Goal: Information Seeking & Learning: Learn about a topic

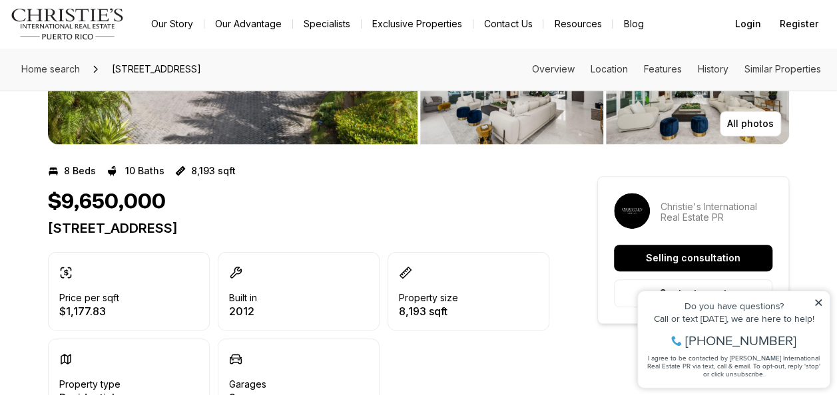
scroll to position [212, 0]
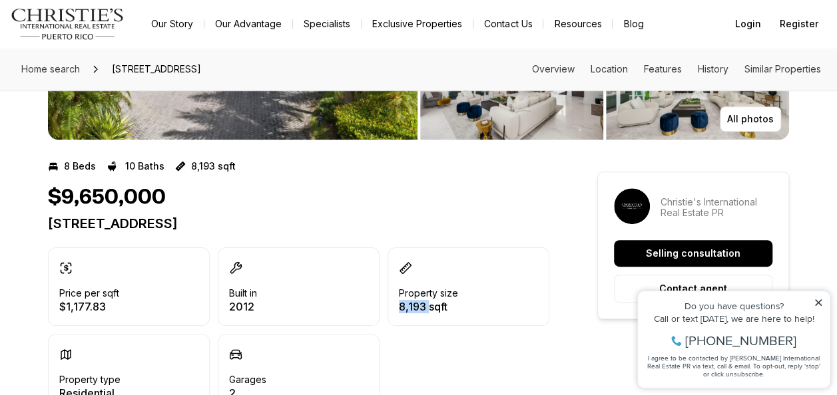
drag, startPoint x: 397, startPoint y: 306, endPoint x: 431, endPoint y: 310, distance: 34.2
click at [431, 310] on div "Property size 8,193 sqft" at bounding box center [468, 287] width 162 height 79
copy p "8,193"
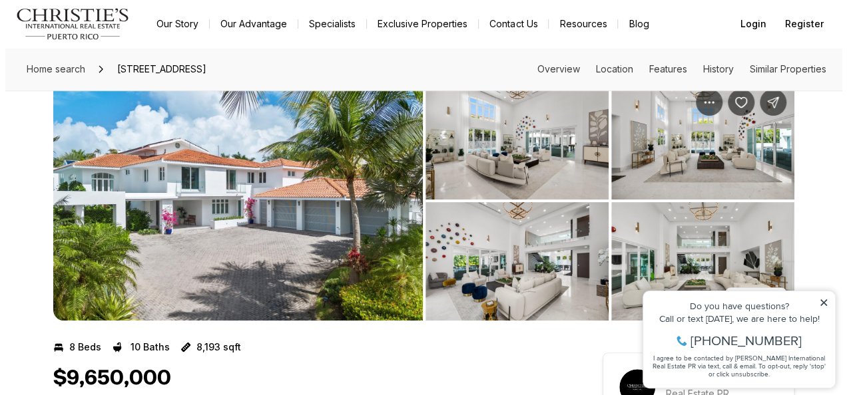
scroll to position [0, 0]
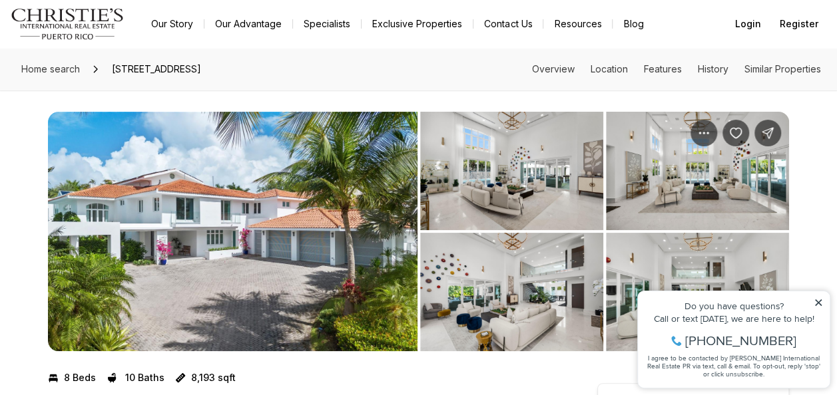
click at [575, 181] on img "View image gallery" at bounding box center [511, 171] width 183 height 118
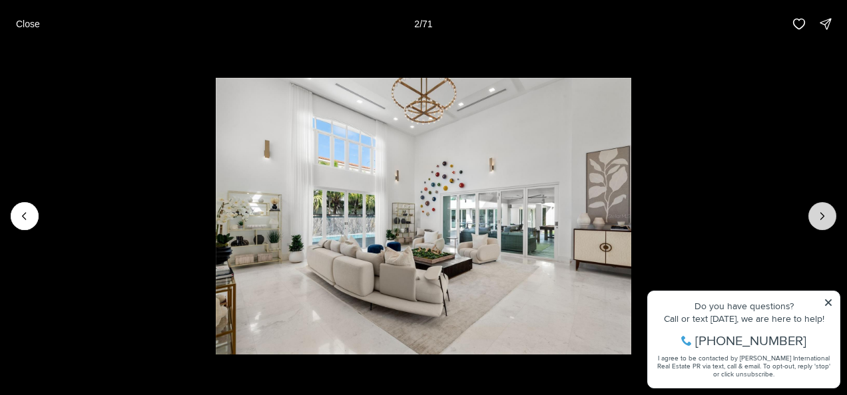
click at [822, 221] on icon "Next slide" at bounding box center [821, 216] width 13 height 13
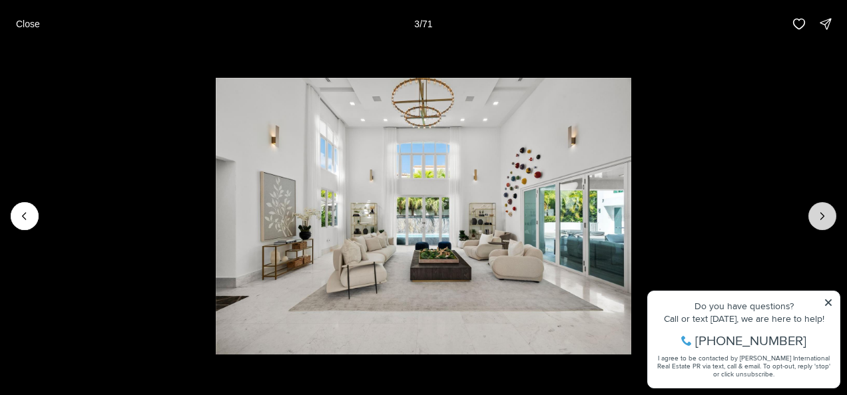
click at [822, 221] on icon "Next slide" at bounding box center [821, 216] width 13 height 13
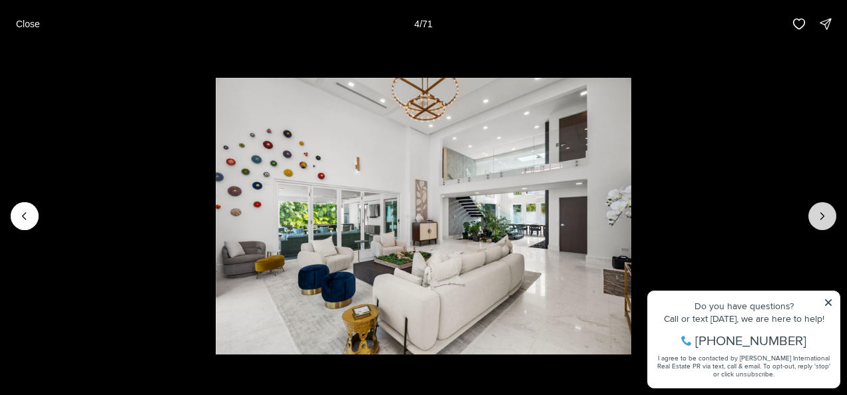
click at [822, 221] on icon "Next slide" at bounding box center [821, 216] width 13 height 13
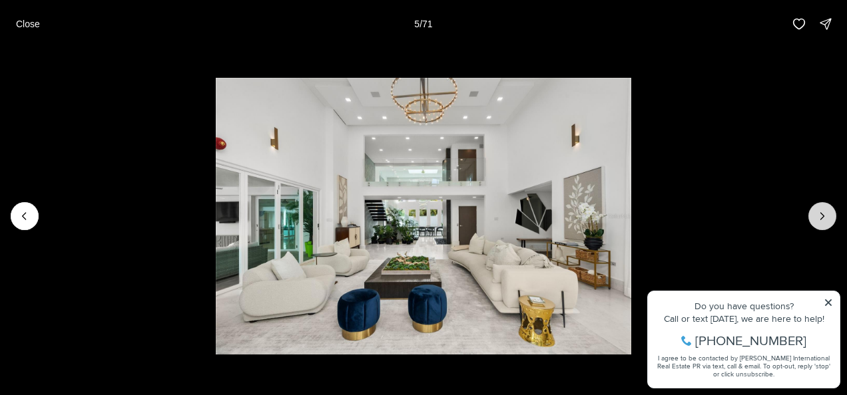
click at [822, 221] on icon "Next slide" at bounding box center [821, 216] width 13 height 13
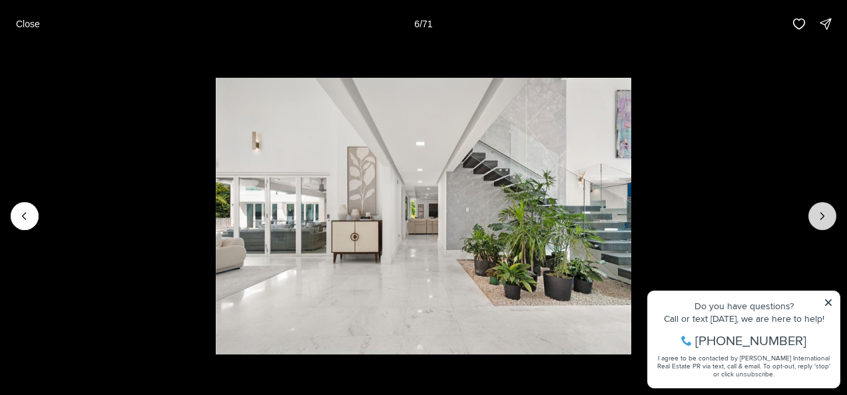
click at [822, 221] on icon "Next slide" at bounding box center [821, 216] width 13 height 13
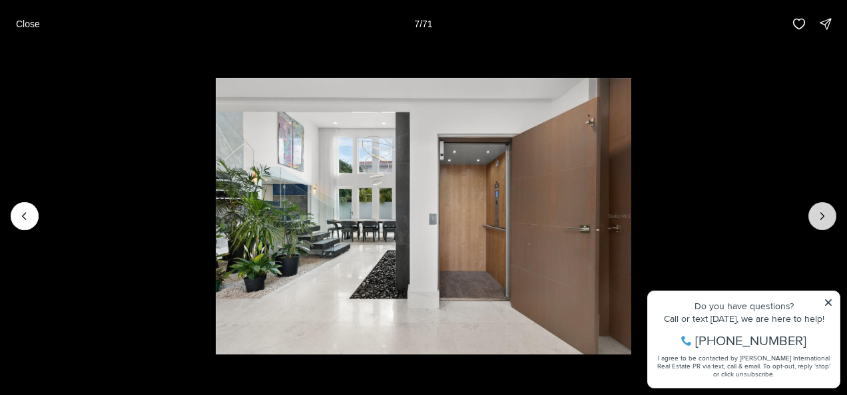
click at [822, 221] on icon "Next slide" at bounding box center [821, 216] width 13 height 13
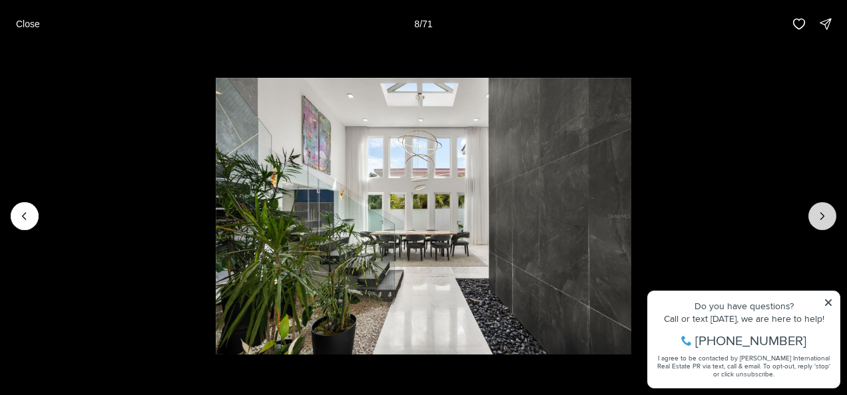
click at [822, 221] on icon "Next slide" at bounding box center [821, 216] width 13 height 13
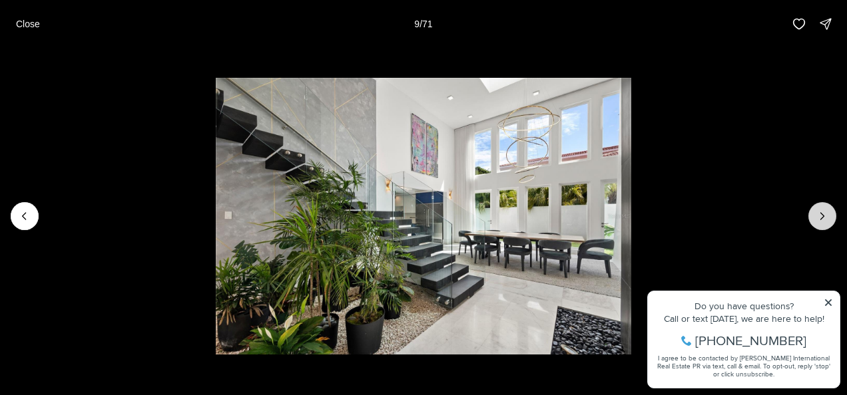
click at [824, 226] on button "Next slide" at bounding box center [822, 216] width 28 height 28
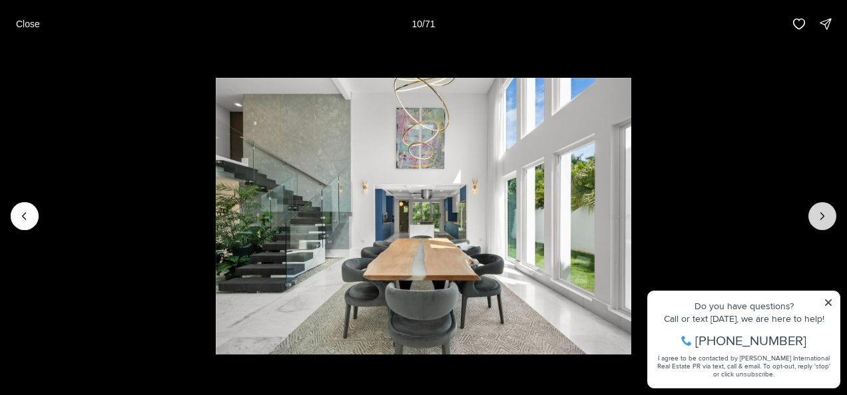
click at [823, 226] on button "Next slide" at bounding box center [822, 216] width 28 height 28
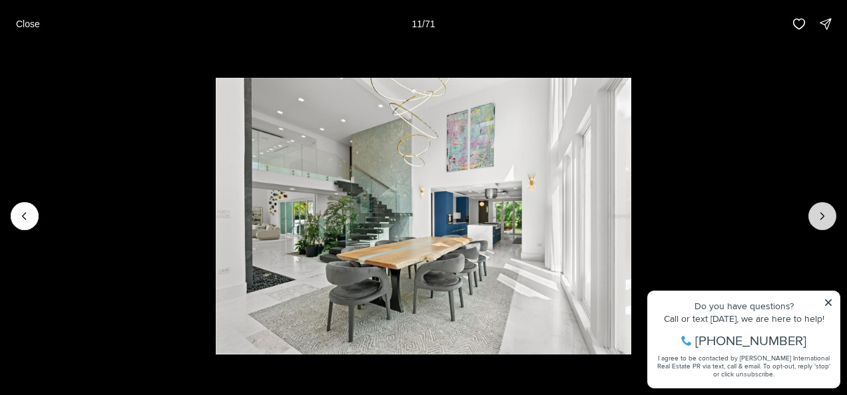
click at [823, 226] on button "Next slide" at bounding box center [822, 216] width 28 height 28
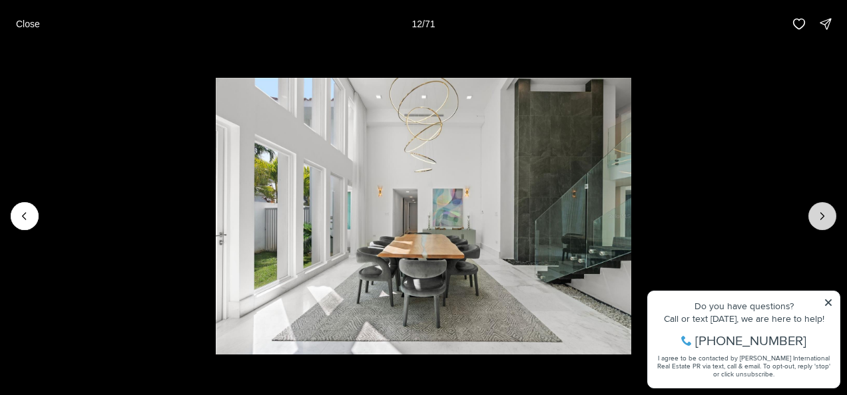
click at [823, 226] on button "Next slide" at bounding box center [822, 216] width 28 height 28
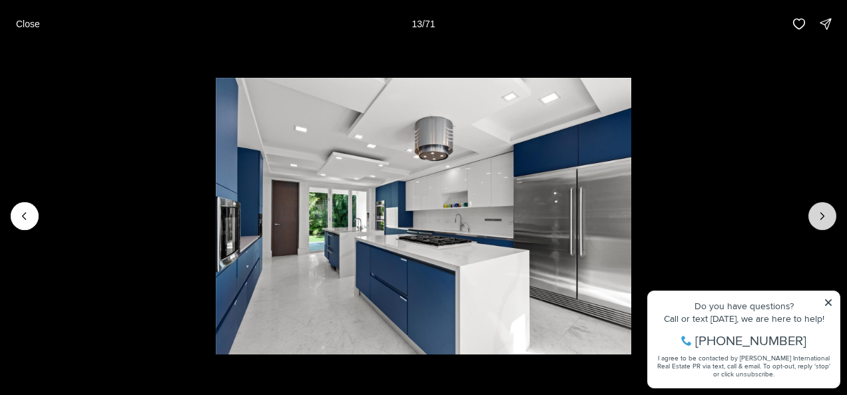
click at [824, 218] on icon "Next slide" at bounding box center [821, 216] width 13 height 13
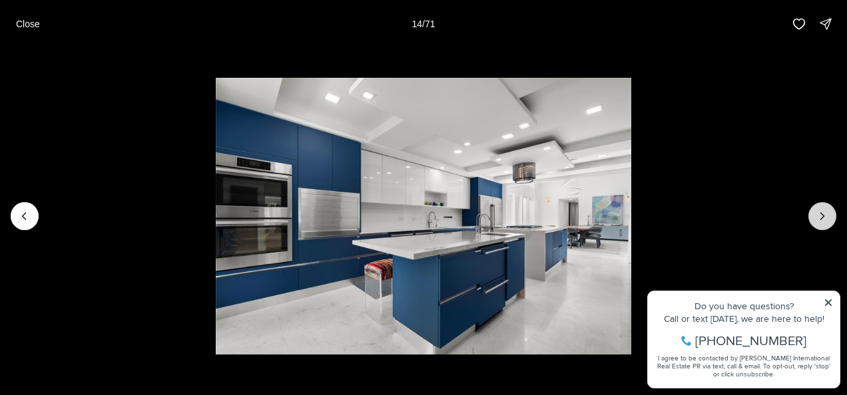
click at [828, 224] on button "Next slide" at bounding box center [822, 216] width 28 height 28
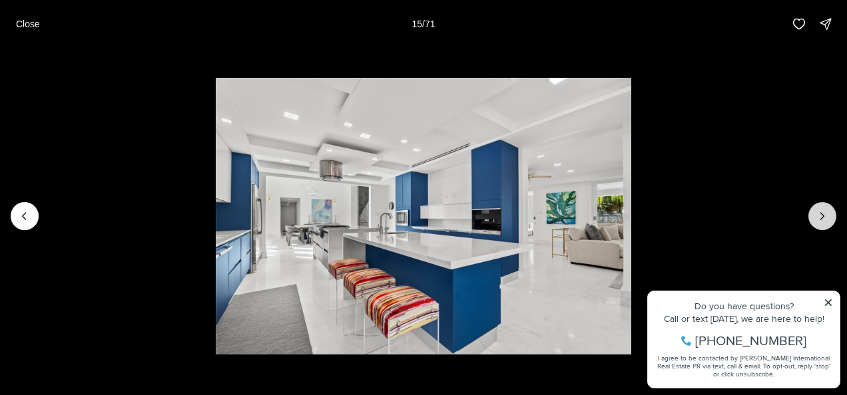
click at [828, 224] on button "Next slide" at bounding box center [822, 216] width 28 height 28
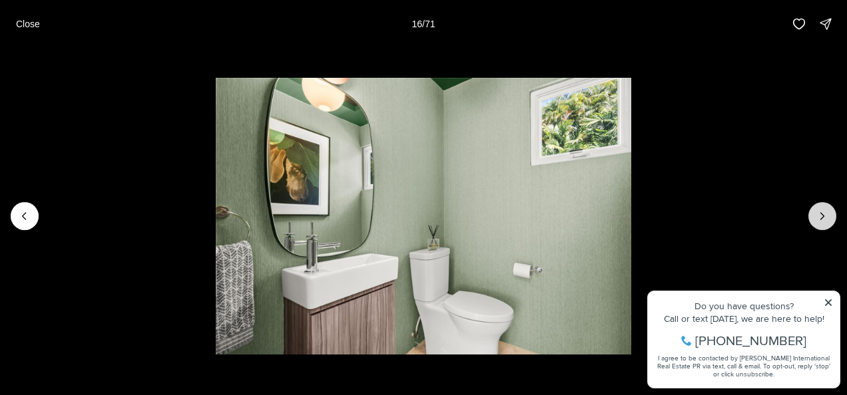
click at [828, 224] on button "Next slide" at bounding box center [822, 216] width 28 height 28
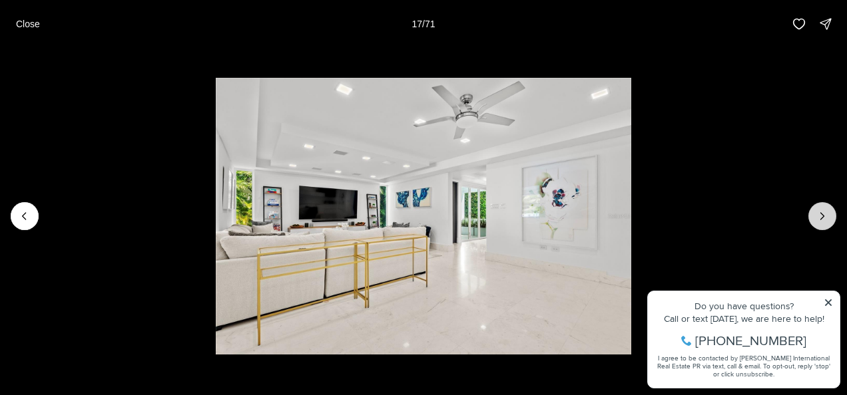
click at [828, 224] on button "Next slide" at bounding box center [822, 216] width 28 height 28
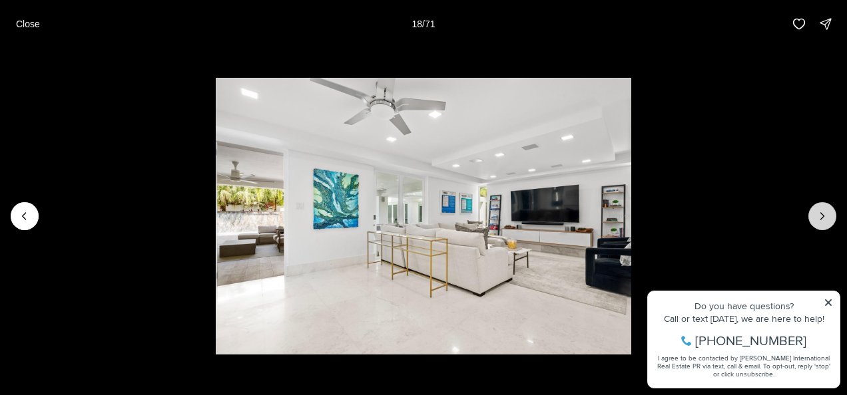
click at [828, 224] on button "Next slide" at bounding box center [822, 216] width 28 height 28
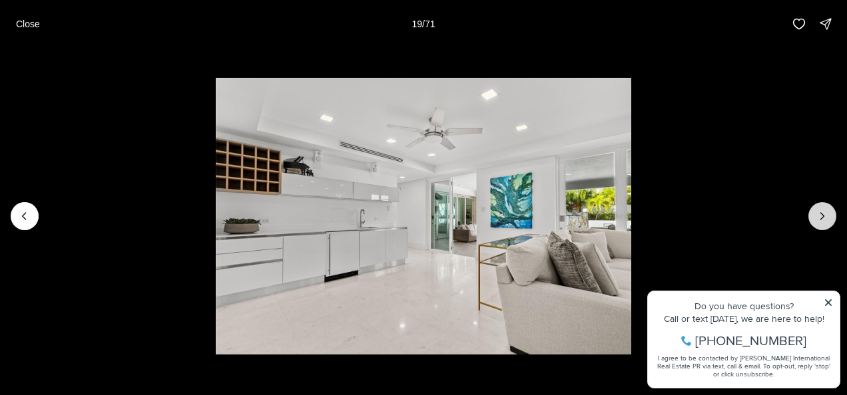
click at [828, 224] on button "Next slide" at bounding box center [822, 216] width 28 height 28
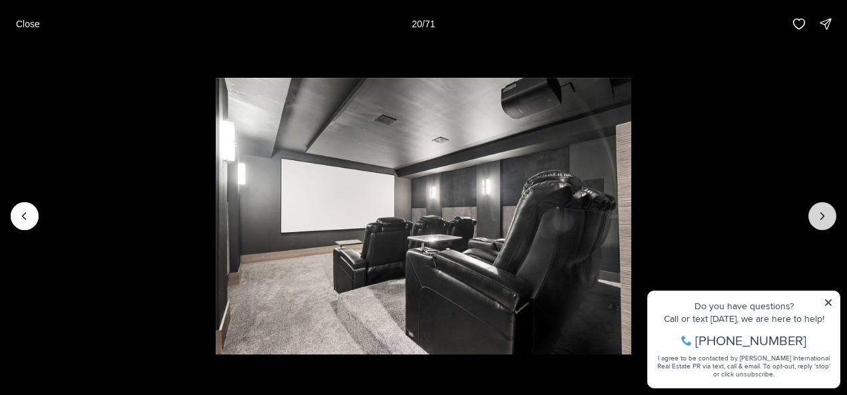
click at [828, 224] on button "Next slide" at bounding box center [822, 216] width 28 height 28
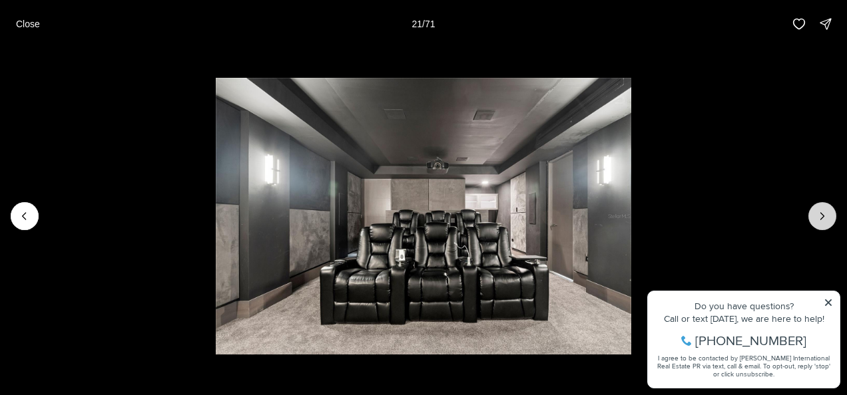
click at [828, 224] on button "Next slide" at bounding box center [822, 216] width 28 height 28
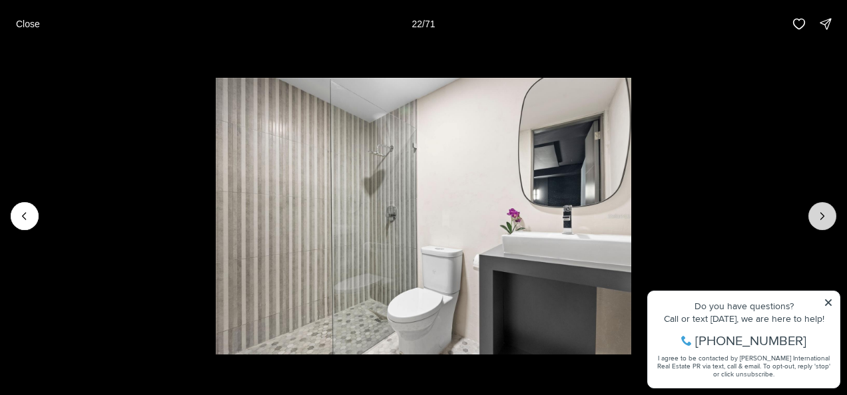
click at [828, 224] on button "Next slide" at bounding box center [822, 216] width 28 height 28
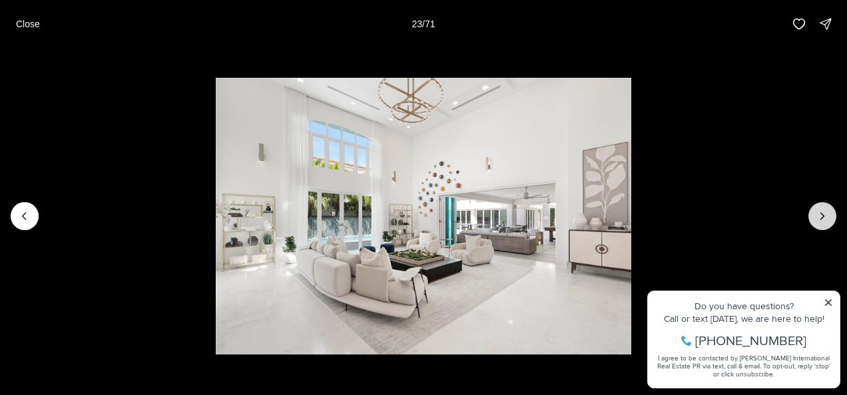
click at [828, 224] on button "Next slide" at bounding box center [822, 216] width 28 height 28
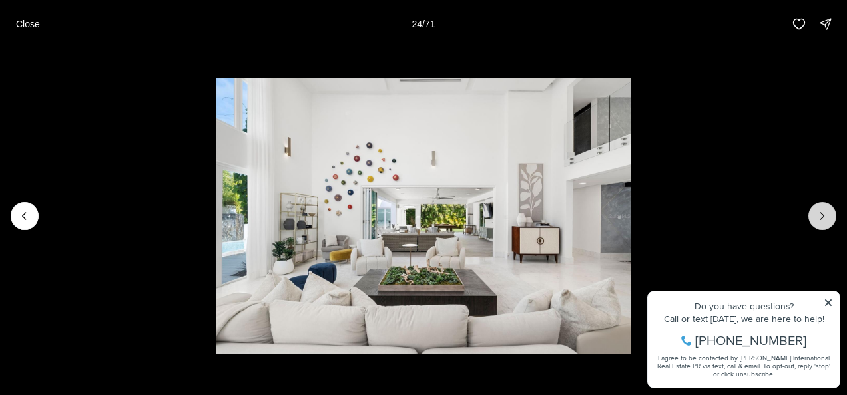
click at [828, 224] on button "Next slide" at bounding box center [822, 216] width 28 height 28
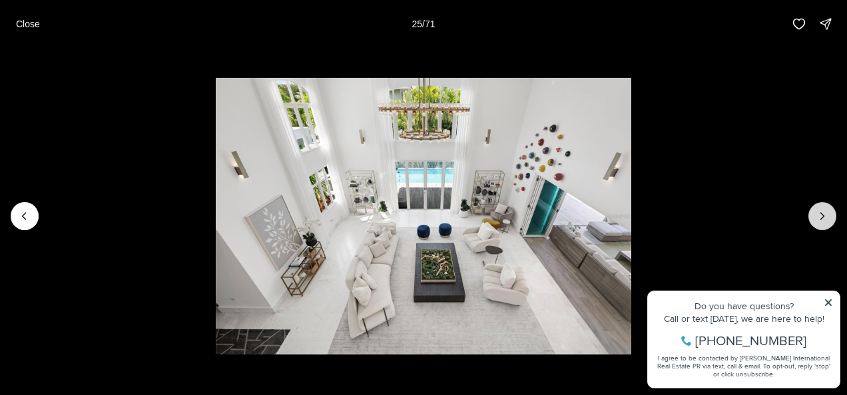
click at [828, 224] on button "Next slide" at bounding box center [822, 216] width 28 height 28
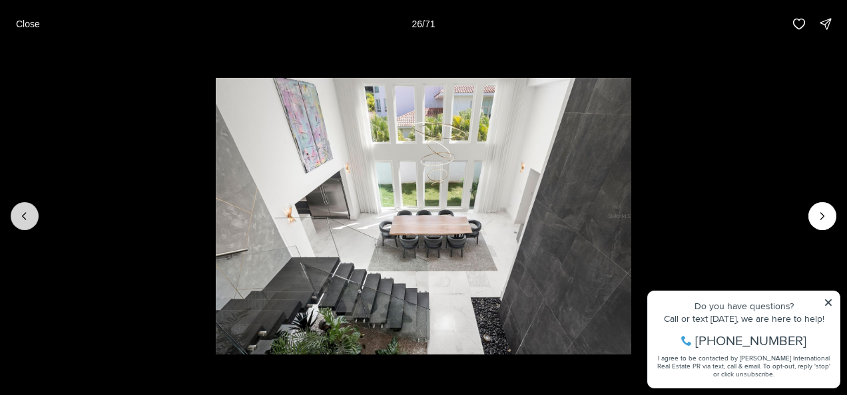
click at [23, 221] on icon "Previous slide" at bounding box center [24, 216] width 13 height 13
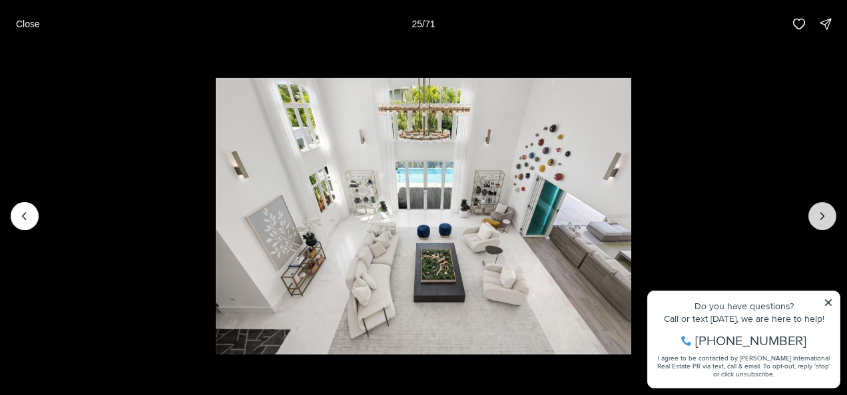
click at [823, 214] on icon "Next slide" at bounding box center [822, 216] width 3 height 7
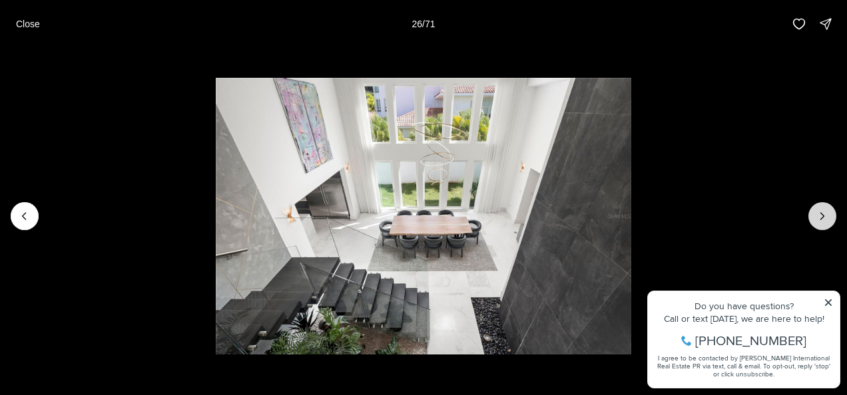
click at [823, 214] on icon "Next slide" at bounding box center [822, 216] width 3 height 7
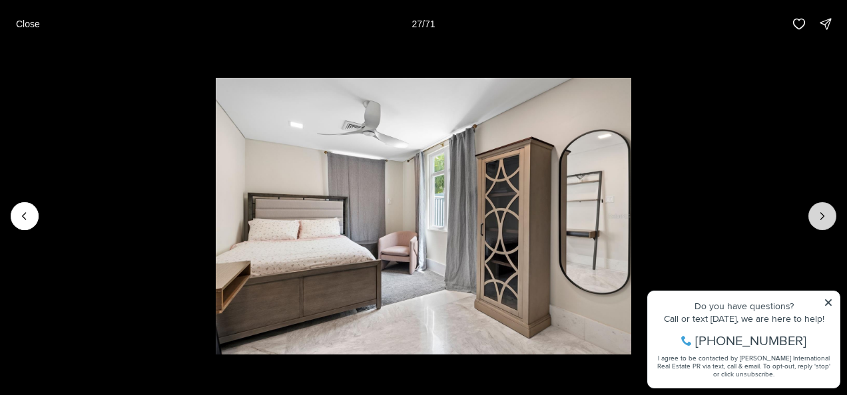
click at [823, 214] on icon "Next slide" at bounding box center [822, 216] width 3 height 7
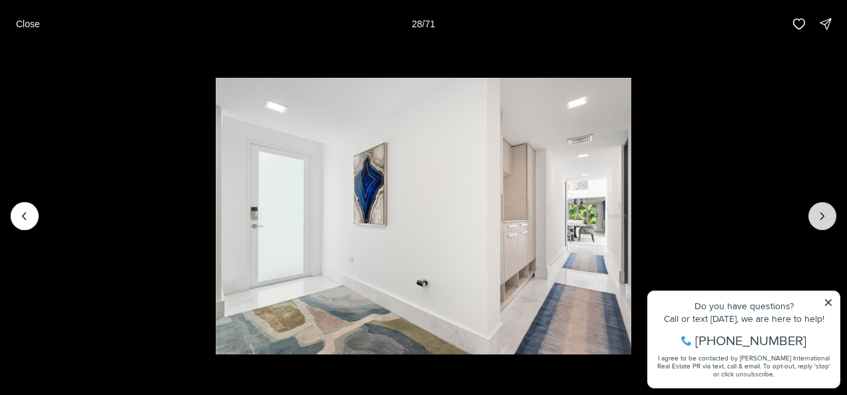
click at [823, 214] on icon "Next slide" at bounding box center [822, 216] width 3 height 7
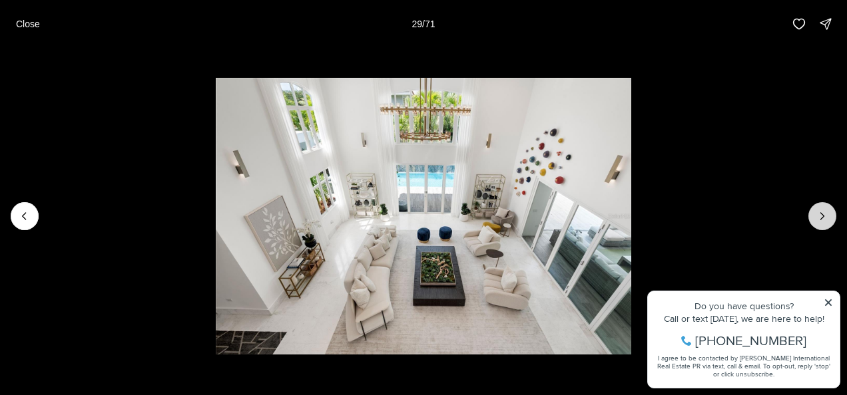
click at [823, 214] on icon "Next slide" at bounding box center [822, 216] width 3 height 7
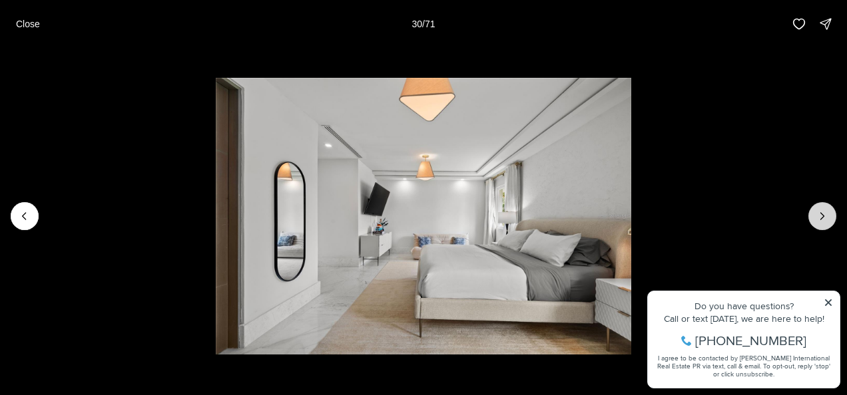
click at [823, 214] on icon "Next slide" at bounding box center [822, 216] width 3 height 7
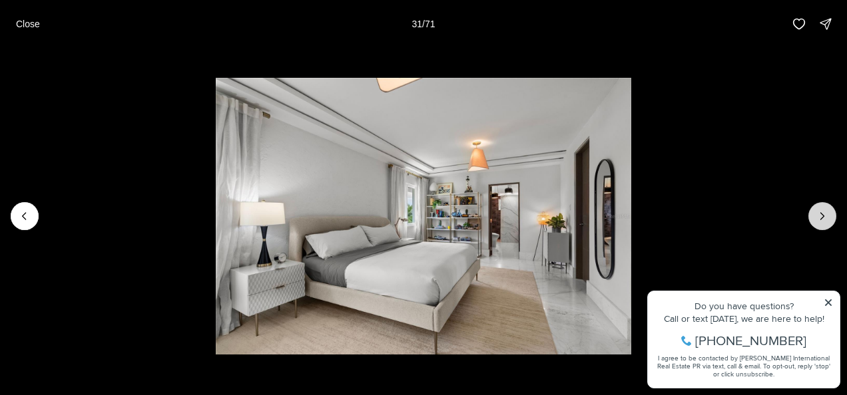
click at [823, 214] on icon "Next slide" at bounding box center [822, 216] width 3 height 7
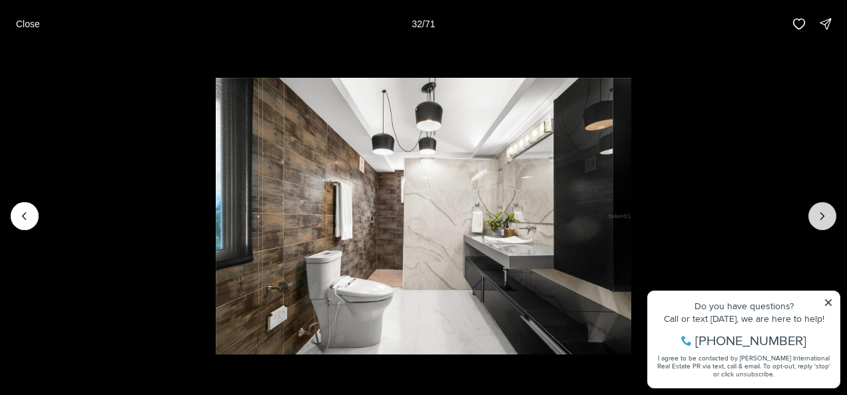
click at [823, 214] on icon "Next slide" at bounding box center [822, 216] width 3 height 7
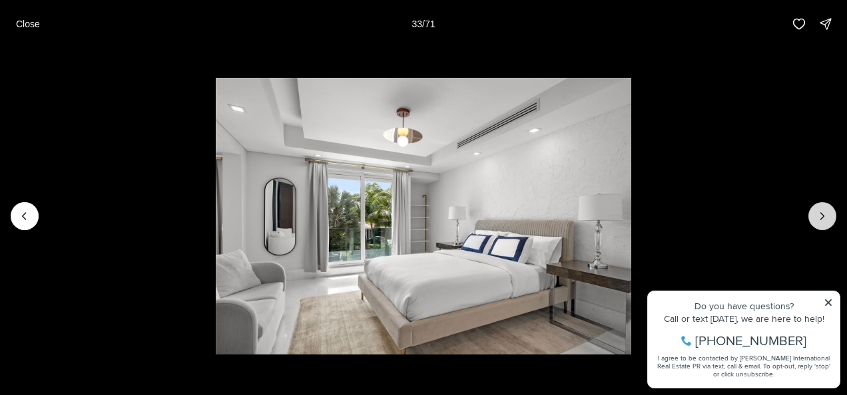
click at [823, 214] on icon "Next slide" at bounding box center [822, 216] width 3 height 7
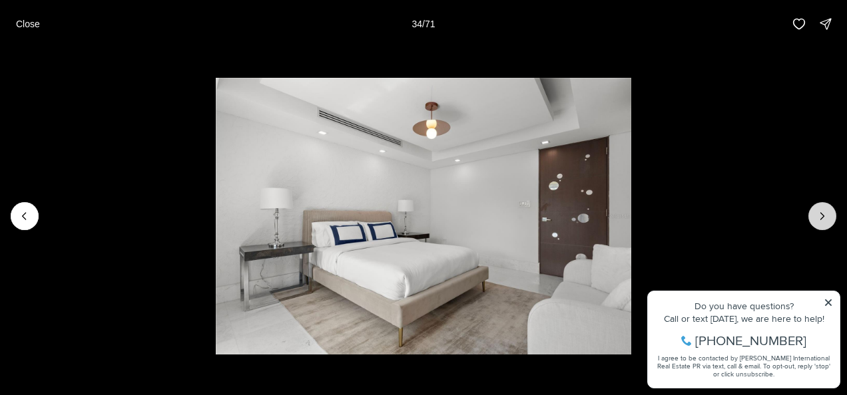
click at [823, 214] on icon "Next slide" at bounding box center [822, 216] width 3 height 7
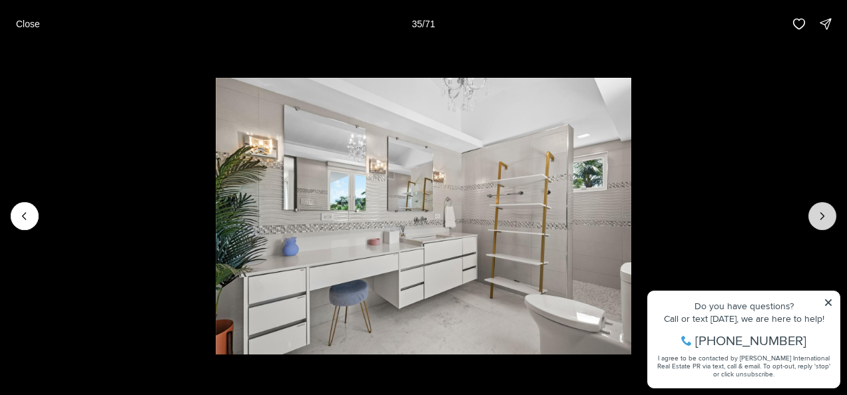
click at [823, 214] on icon "Next slide" at bounding box center [822, 216] width 3 height 7
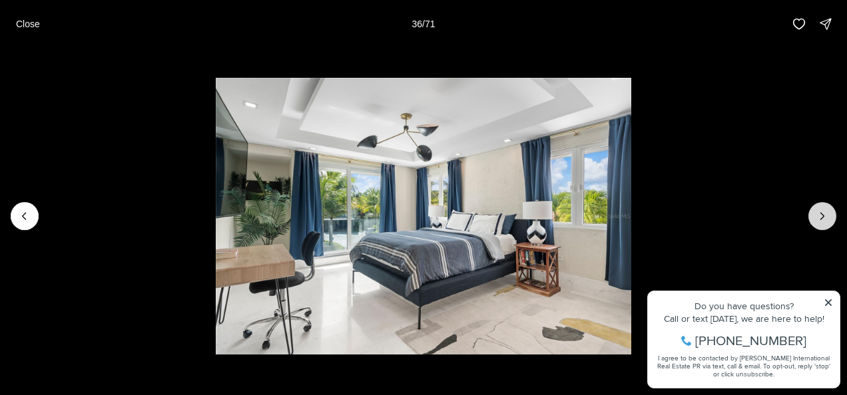
click at [823, 214] on icon "Next slide" at bounding box center [822, 216] width 3 height 7
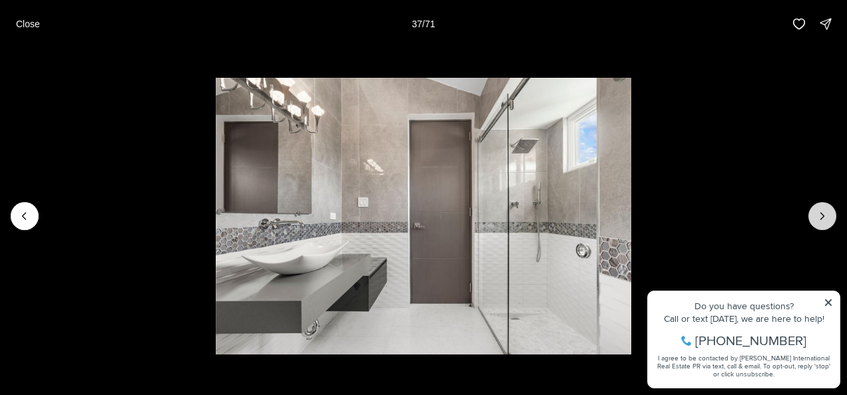
click at [823, 214] on icon "Next slide" at bounding box center [822, 216] width 3 height 7
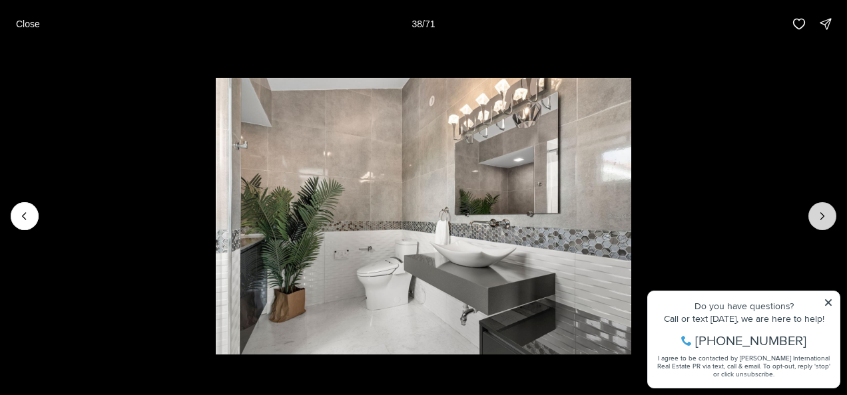
click at [823, 214] on icon "Next slide" at bounding box center [822, 216] width 3 height 7
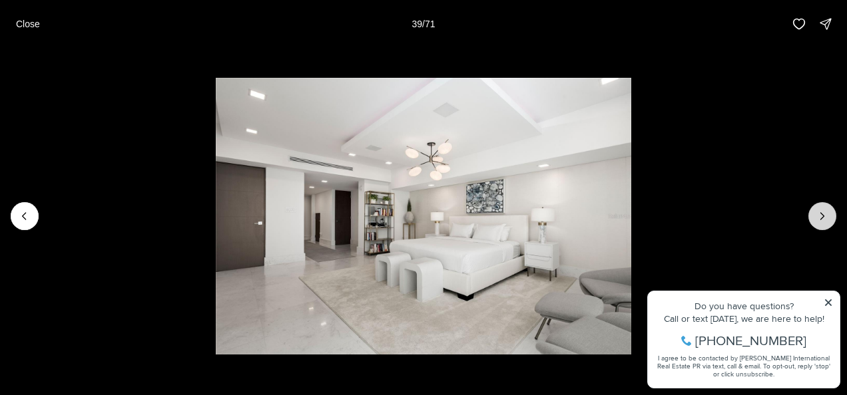
click at [823, 214] on icon "Next slide" at bounding box center [822, 216] width 3 height 7
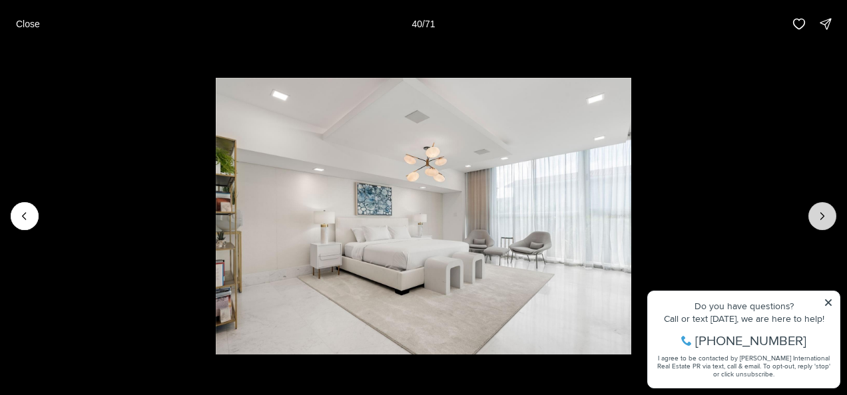
click at [823, 214] on icon "Next slide" at bounding box center [822, 216] width 3 height 7
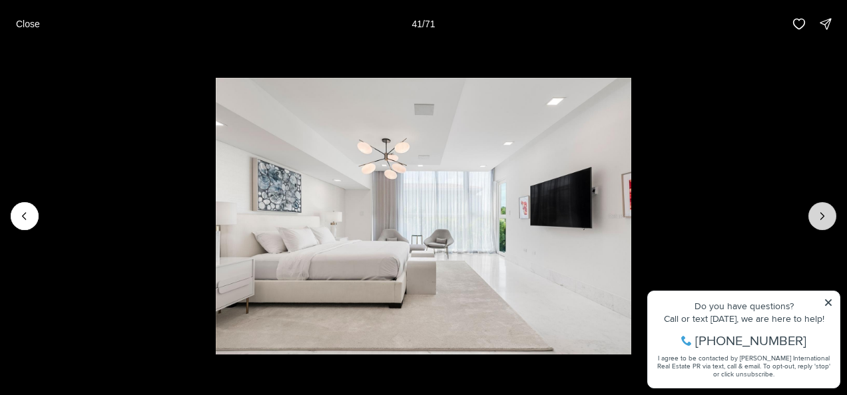
click at [823, 214] on icon "Next slide" at bounding box center [822, 216] width 3 height 7
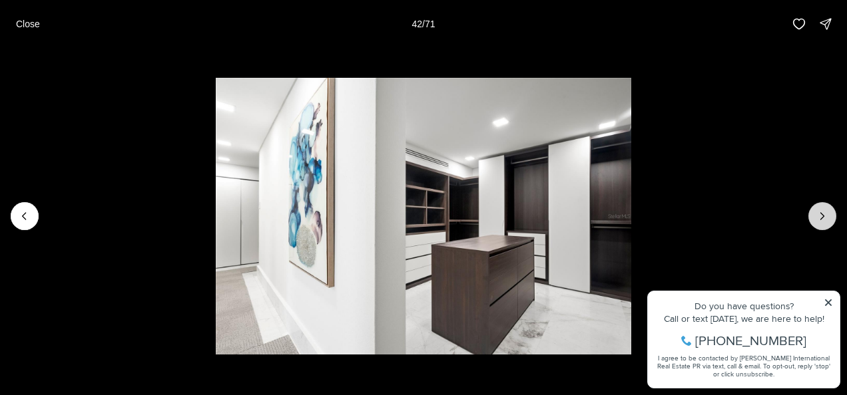
click at [823, 214] on icon "Next slide" at bounding box center [822, 216] width 3 height 7
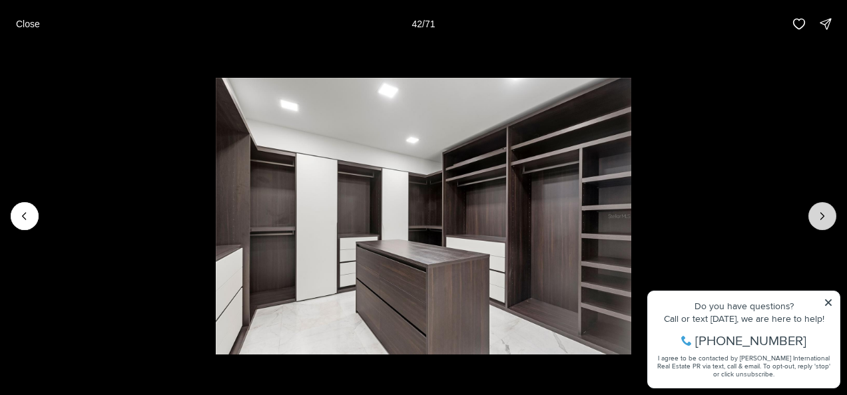
click at [823, 214] on icon "Next slide" at bounding box center [822, 216] width 3 height 7
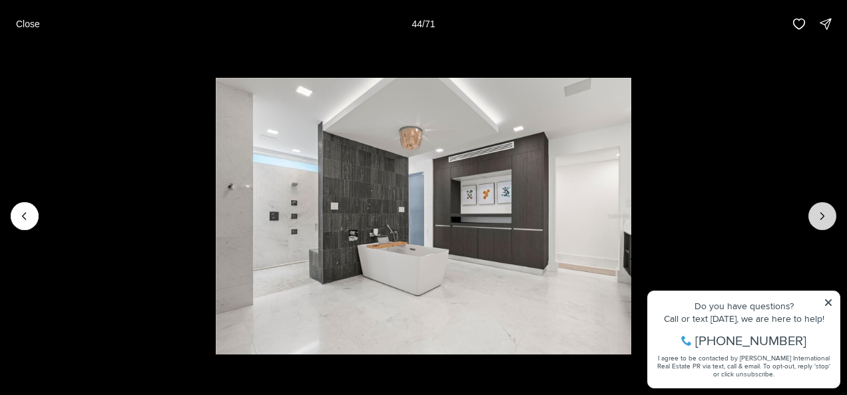
click at [823, 214] on icon "Next slide" at bounding box center [822, 216] width 3 height 7
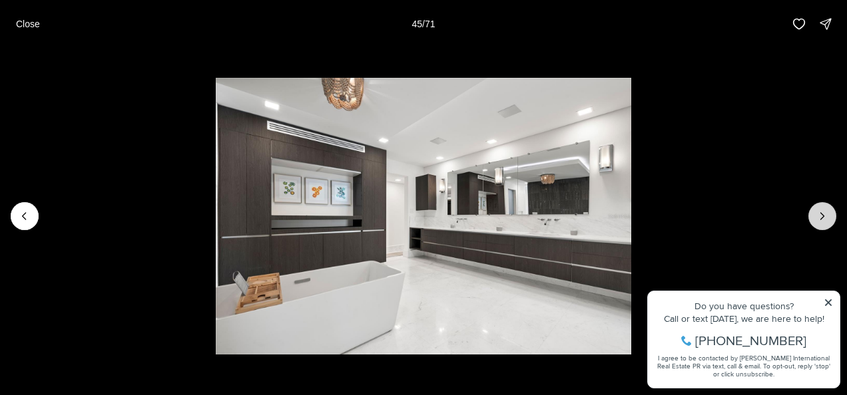
click at [823, 214] on icon "Next slide" at bounding box center [822, 216] width 3 height 7
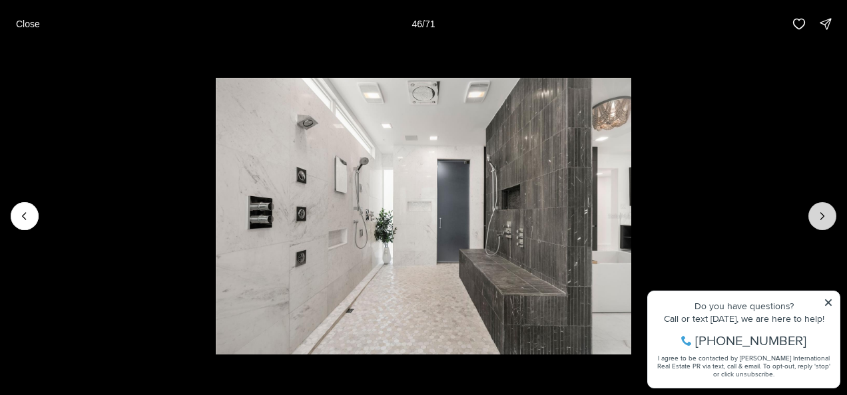
click at [823, 214] on icon "Next slide" at bounding box center [822, 216] width 3 height 7
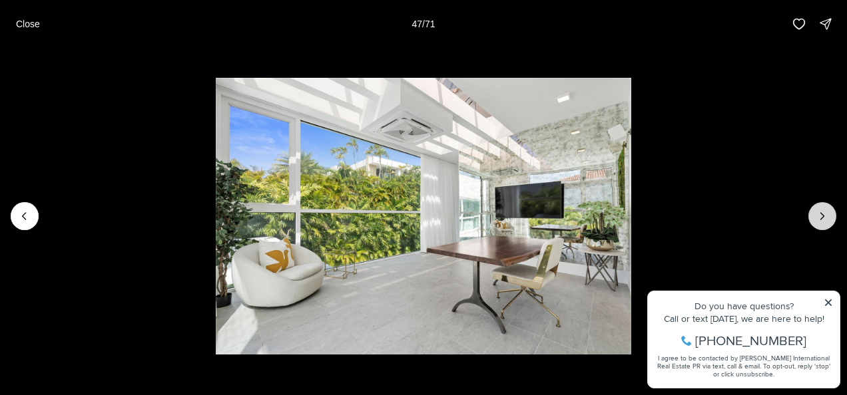
click at [823, 214] on icon "Next slide" at bounding box center [822, 216] width 3 height 7
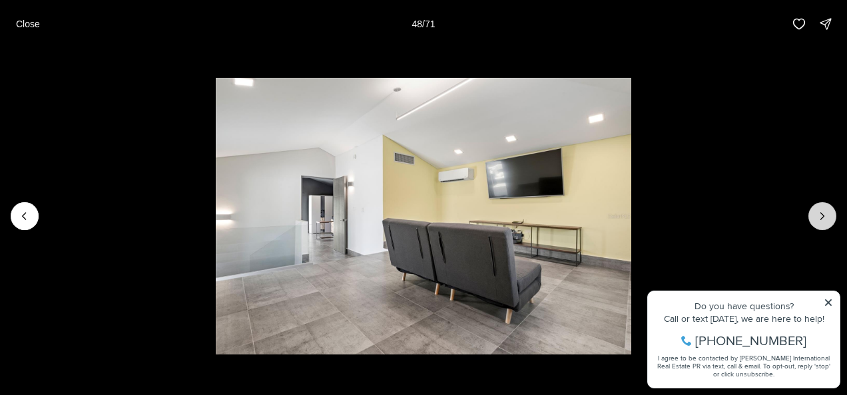
click at [823, 214] on icon "Next slide" at bounding box center [822, 216] width 3 height 7
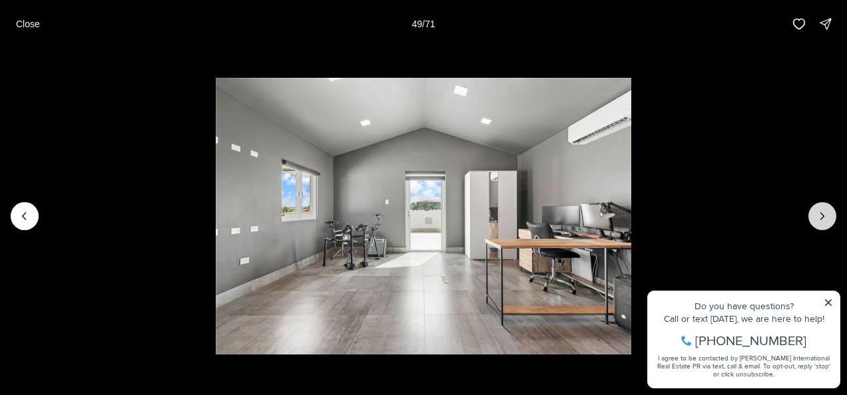
click at [823, 214] on icon "Next slide" at bounding box center [822, 216] width 3 height 7
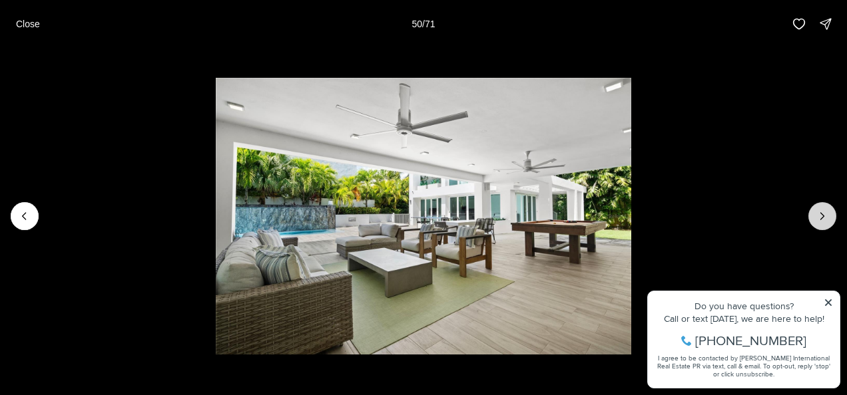
click at [816, 214] on icon "Next slide" at bounding box center [821, 216] width 13 height 13
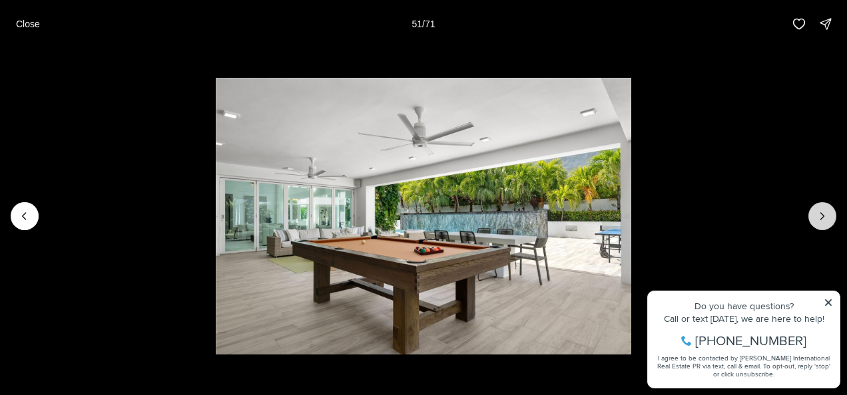
click at [816, 215] on icon "Next slide" at bounding box center [821, 216] width 13 height 13
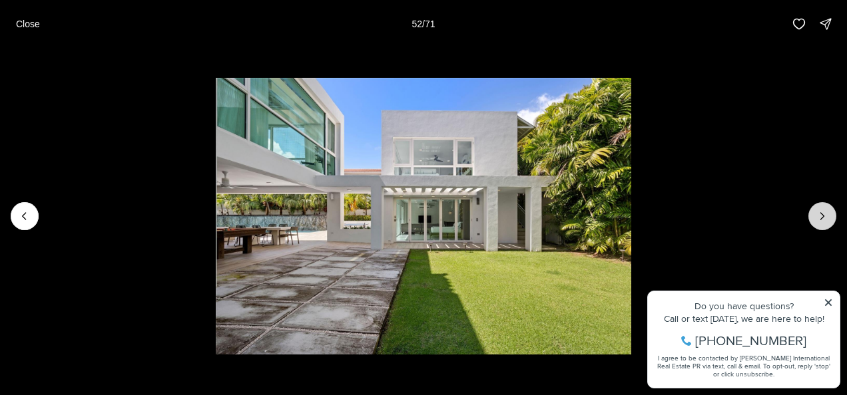
click at [816, 215] on icon "Next slide" at bounding box center [821, 216] width 13 height 13
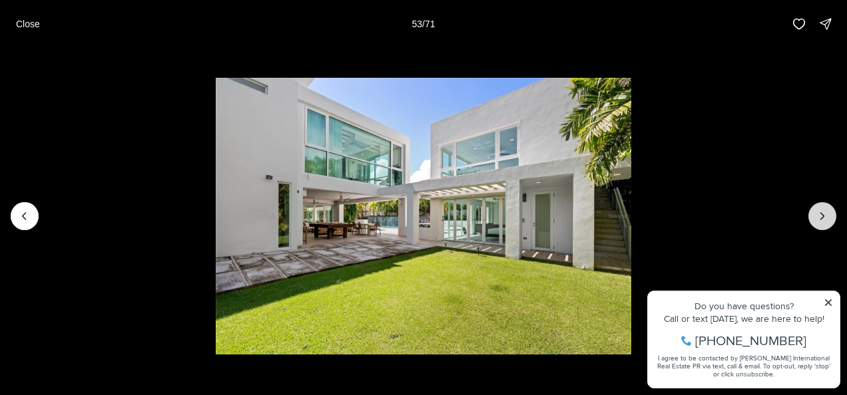
click at [816, 215] on icon "Next slide" at bounding box center [821, 216] width 13 height 13
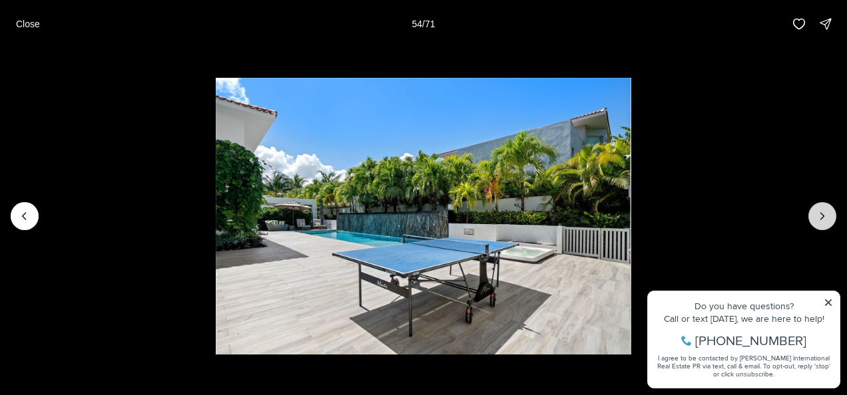
click at [816, 215] on icon "Next slide" at bounding box center [821, 216] width 13 height 13
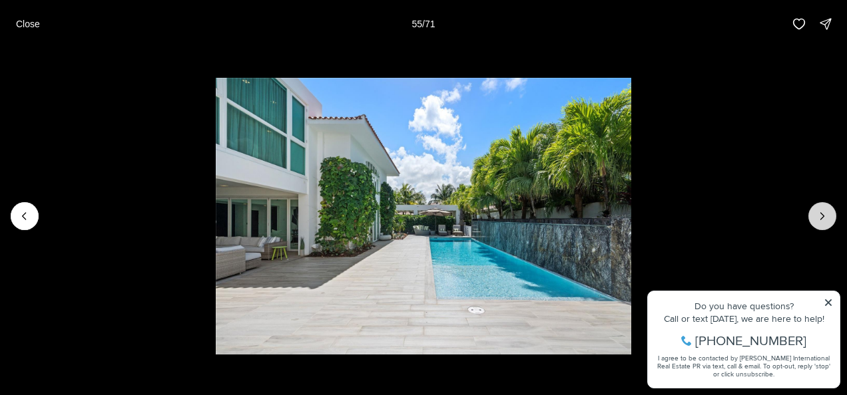
drag, startPoint x: 493, startPoint y: 244, endPoint x: 828, endPoint y: 216, distance: 335.9
click at [828, 216] on icon "Next slide" at bounding box center [821, 216] width 13 height 13
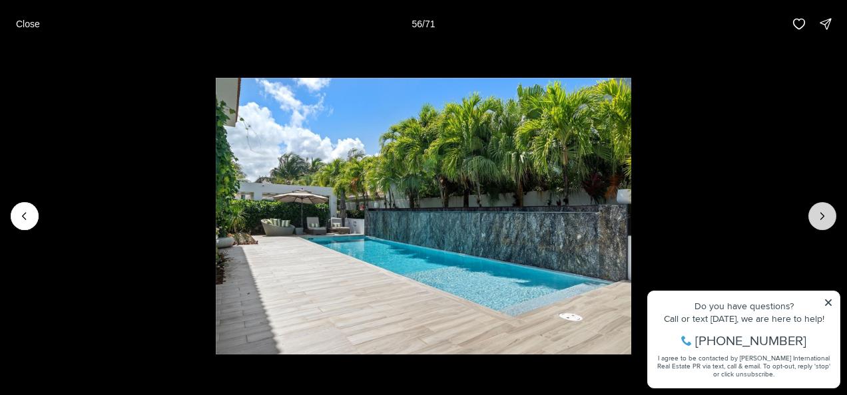
click at [828, 216] on icon "Next slide" at bounding box center [821, 216] width 13 height 13
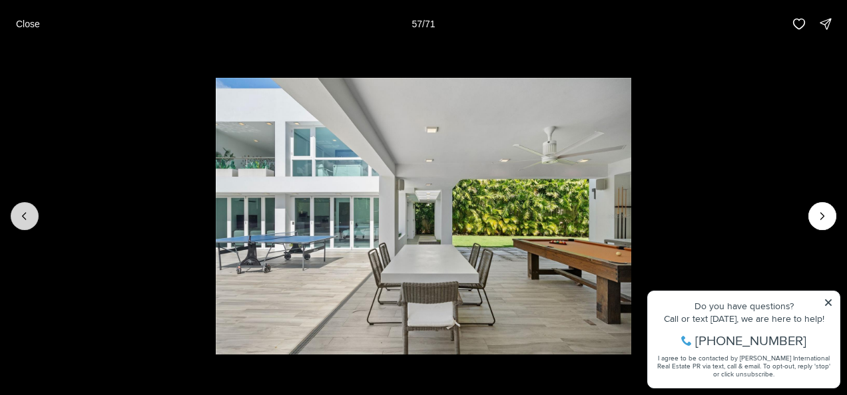
click at [23, 217] on icon "Previous slide" at bounding box center [24, 216] width 13 height 13
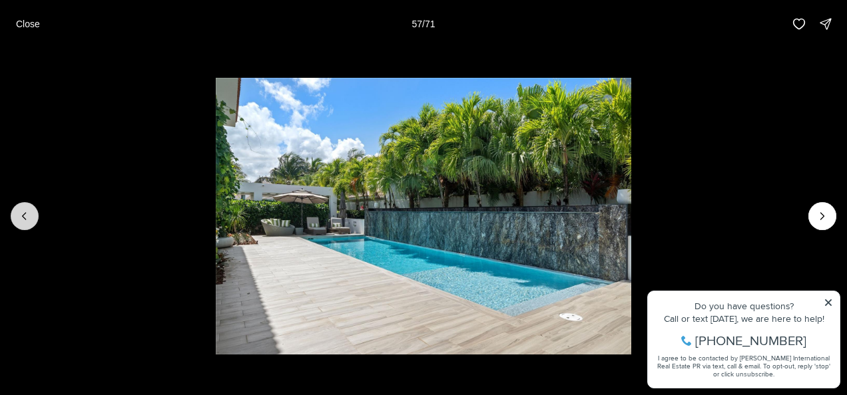
click at [23, 217] on icon "Previous slide" at bounding box center [24, 216] width 13 height 13
